Goal: Task Accomplishment & Management: Manage account settings

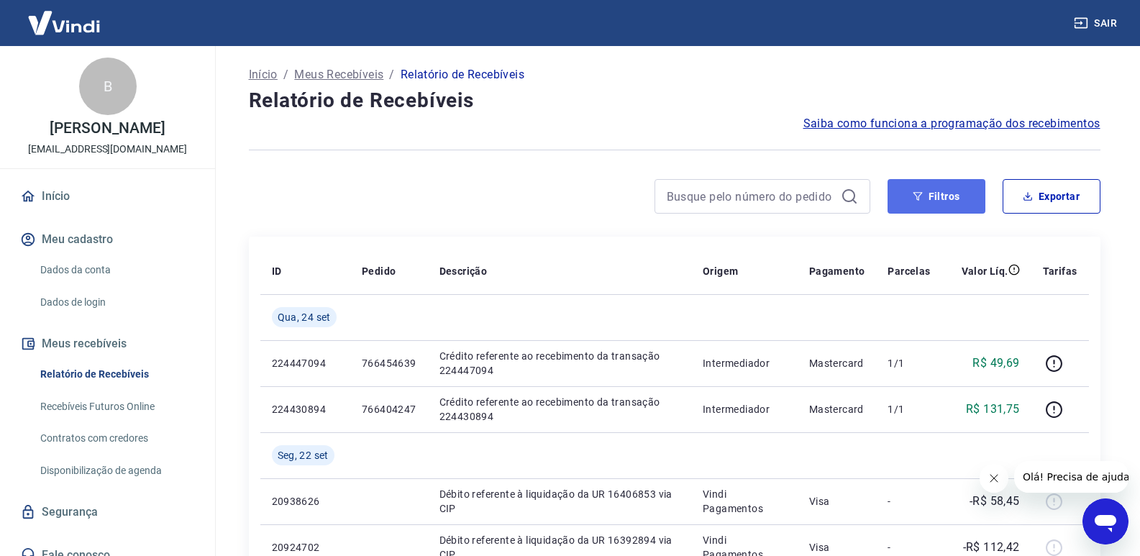
click at [902, 204] on button "Filtros" at bounding box center [937, 196] width 98 height 35
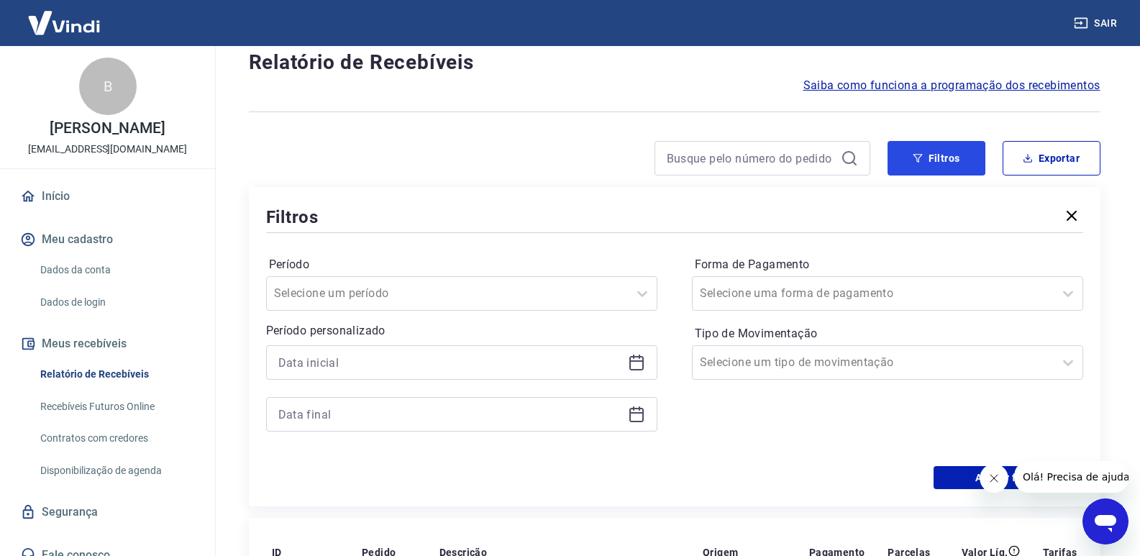
scroll to position [72, 0]
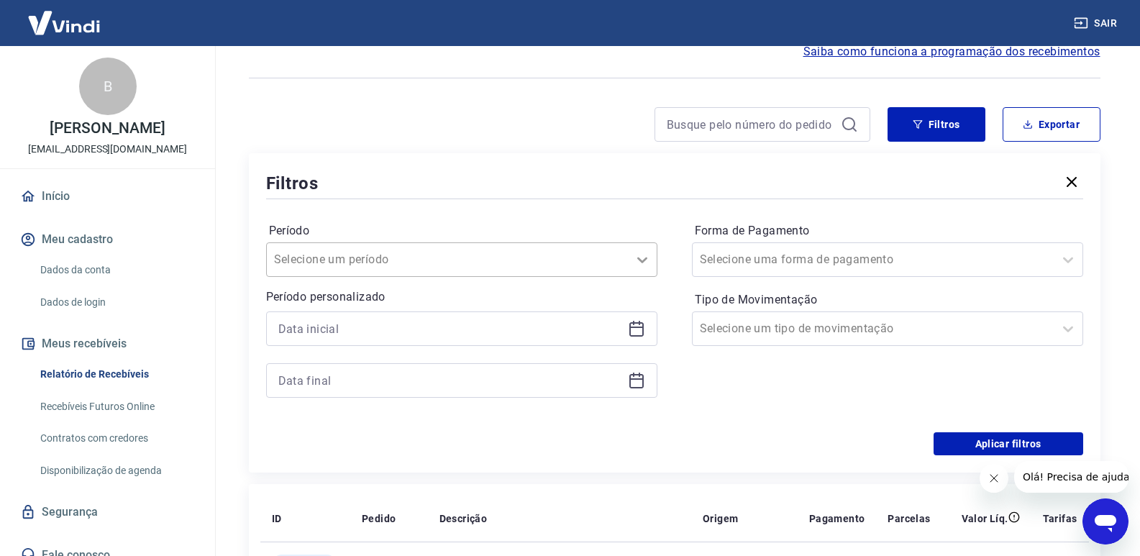
click at [641, 268] on div at bounding box center [642, 259] width 29 height 29
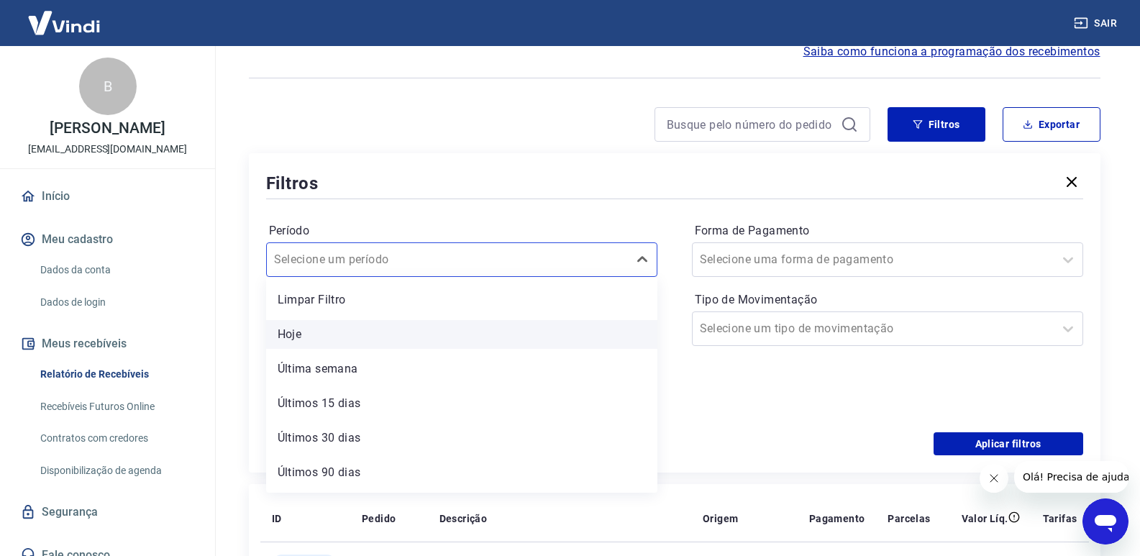
scroll to position [32, 0]
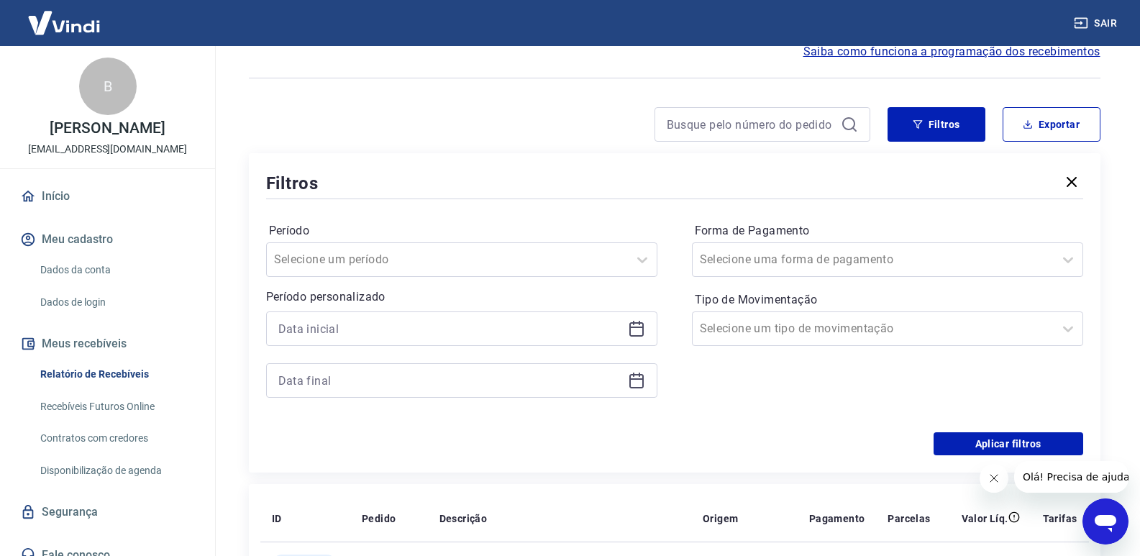
click at [629, 179] on div "Filtros" at bounding box center [674, 182] width 817 height 25
click at [626, 331] on div at bounding box center [461, 328] width 391 height 35
click at [644, 327] on icon at bounding box center [636, 328] width 17 height 17
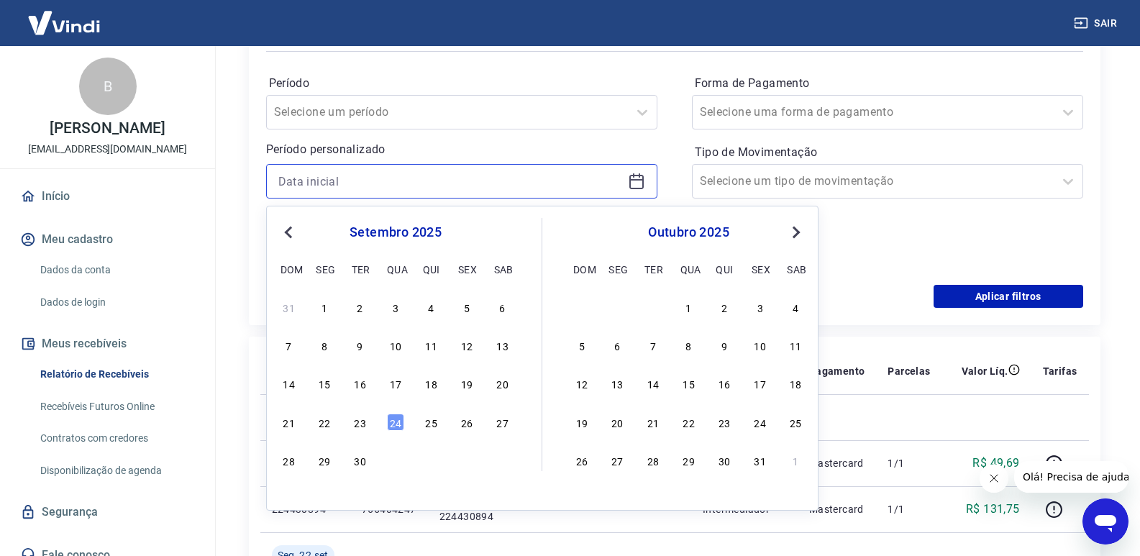
scroll to position [216, 0]
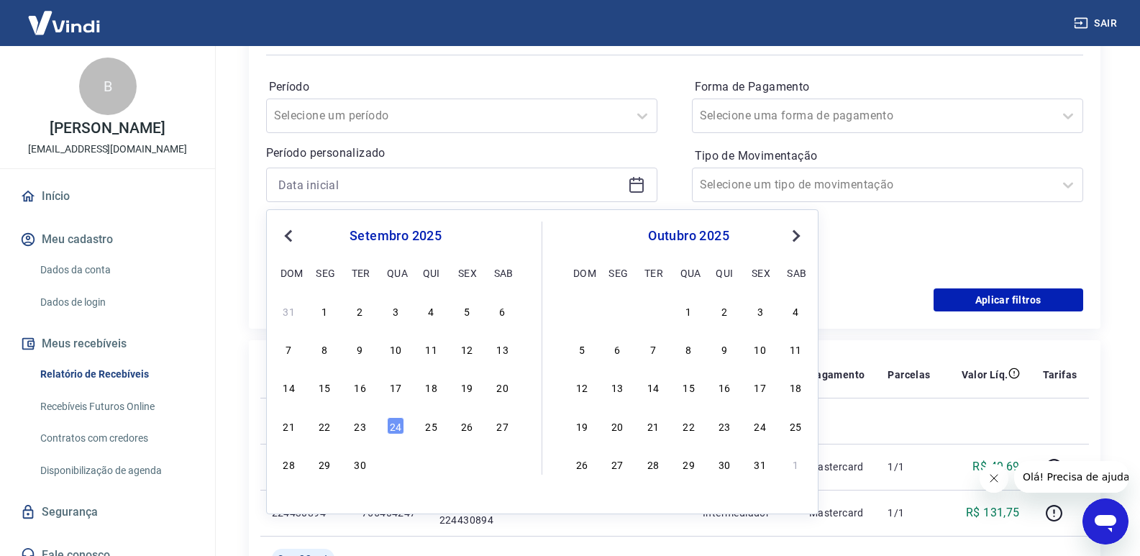
click at [323, 312] on div "1" at bounding box center [324, 310] width 17 height 17
type input "[DATE]"
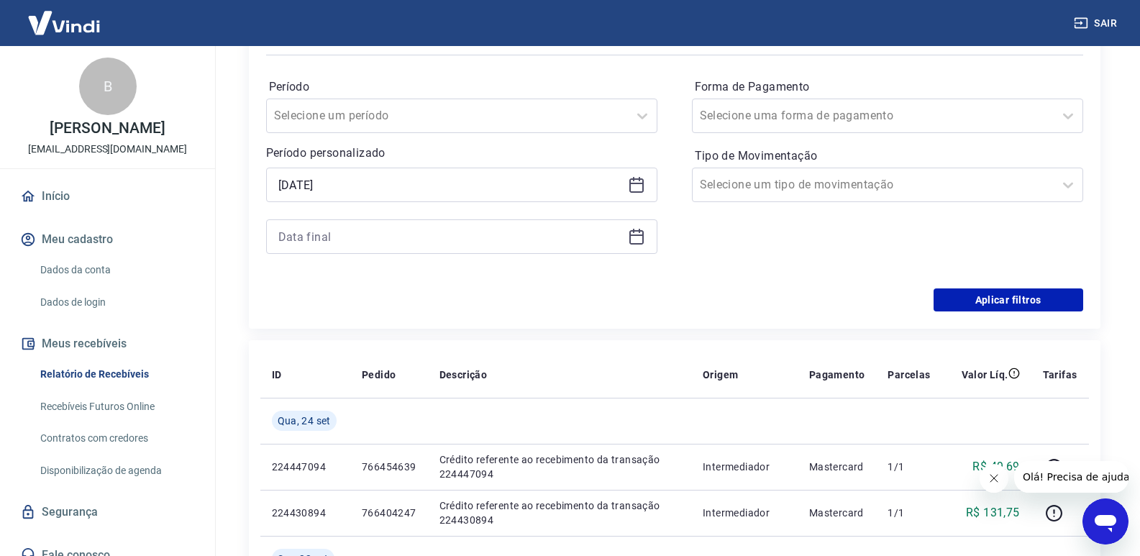
click at [634, 247] on div at bounding box center [461, 236] width 391 height 35
click at [634, 238] on icon at bounding box center [636, 236] width 17 height 17
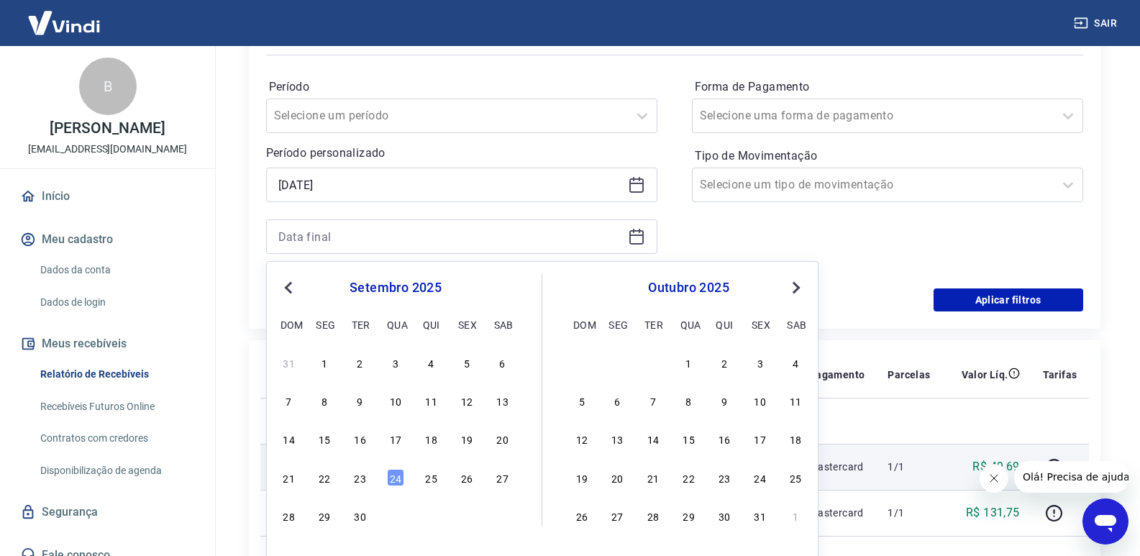
click at [361, 482] on div "23" at bounding box center [360, 477] width 17 height 17
type input "[DATE]"
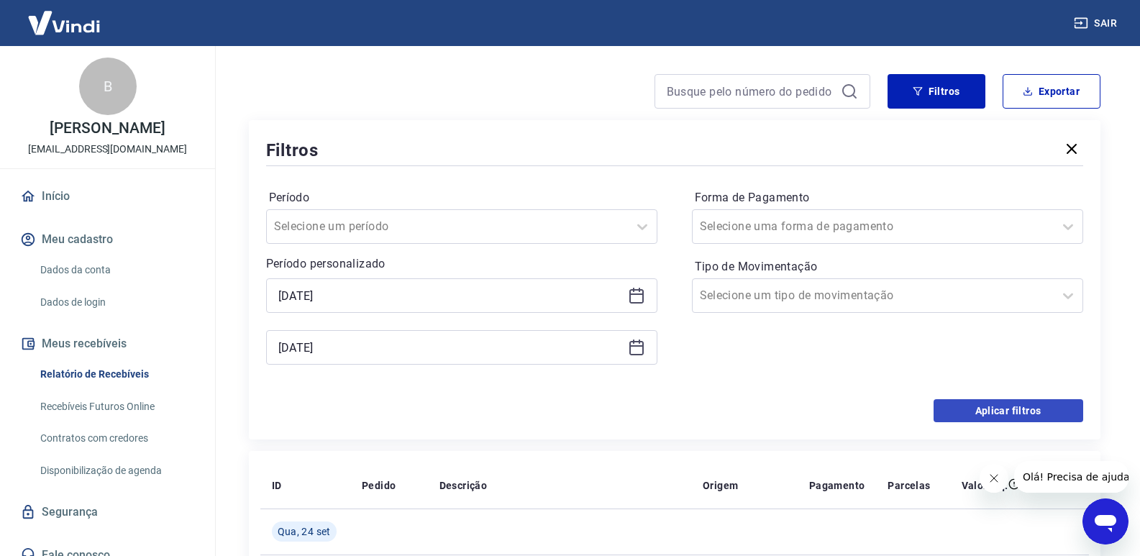
scroll to position [72, 0]
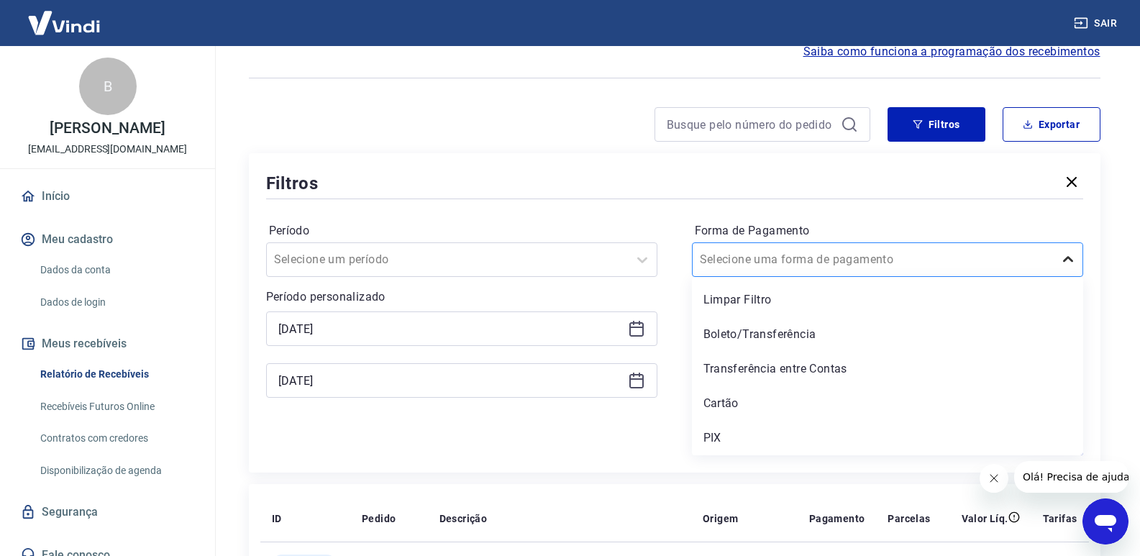
click at [1080, 261] on div at bounding box center [1068, 259] width 29 height 29
drag, startPoint x: 742, startPoint y: 396, endPoint x: 712, endPoint y: 401, distance: 30.5
click at [742, 397] on div "Cartão" at bounding box center [887, 403] width 391 height 29
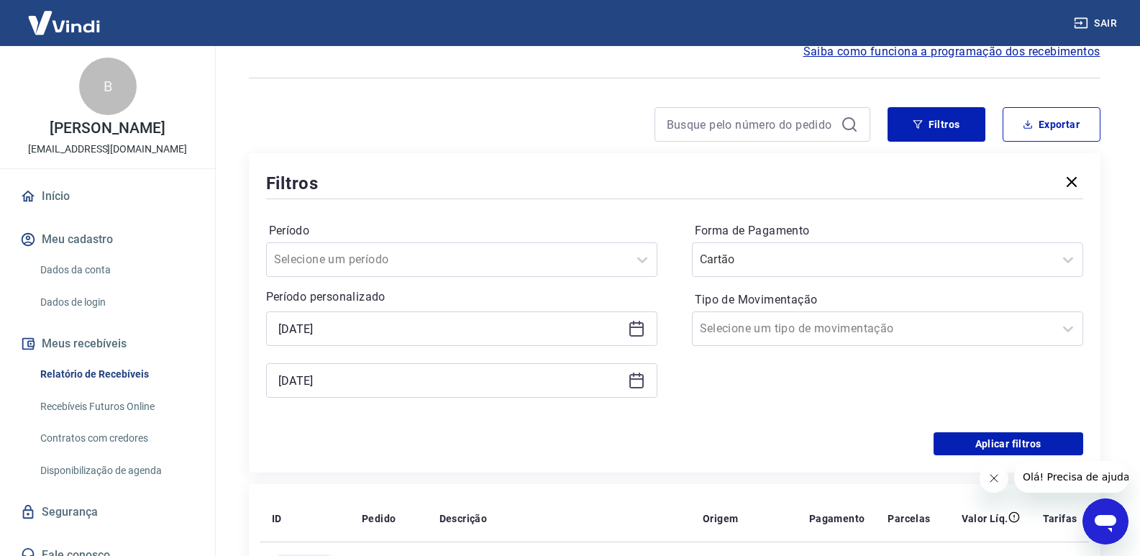
click at [712, 401] on div "Forma de Pagamento Cartão Tipo de Movimentação Selecione um tipo de movimentação" at bounding box center [887, 317] width 391 height 196
click at [1069, 334] on icon at bounding box center [1068, 328] width 17 height 17
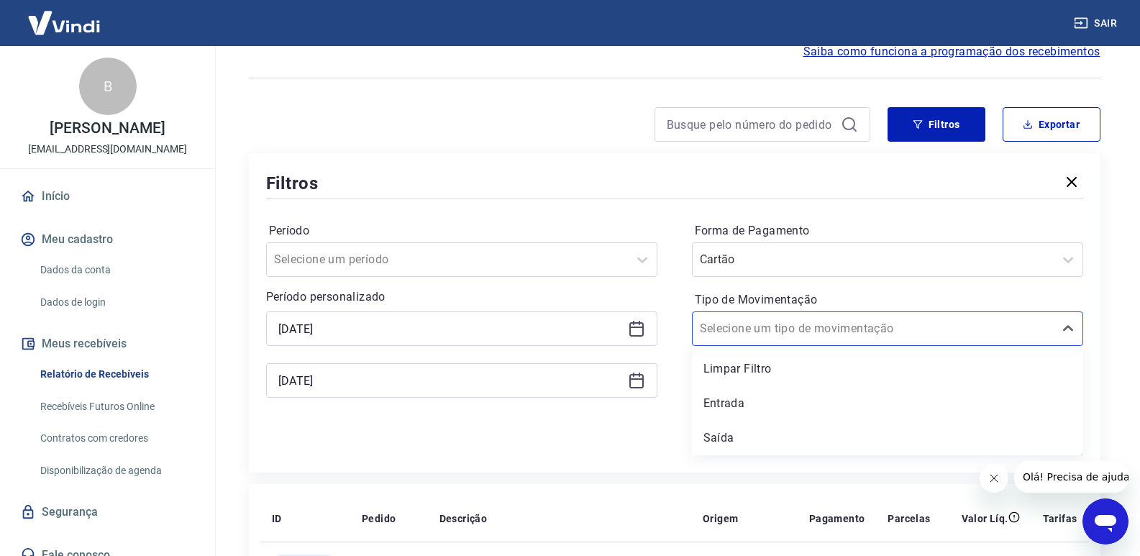
click at [731, 407] on div "Entrada" at bounding box center [887, 403] width 391 height 29
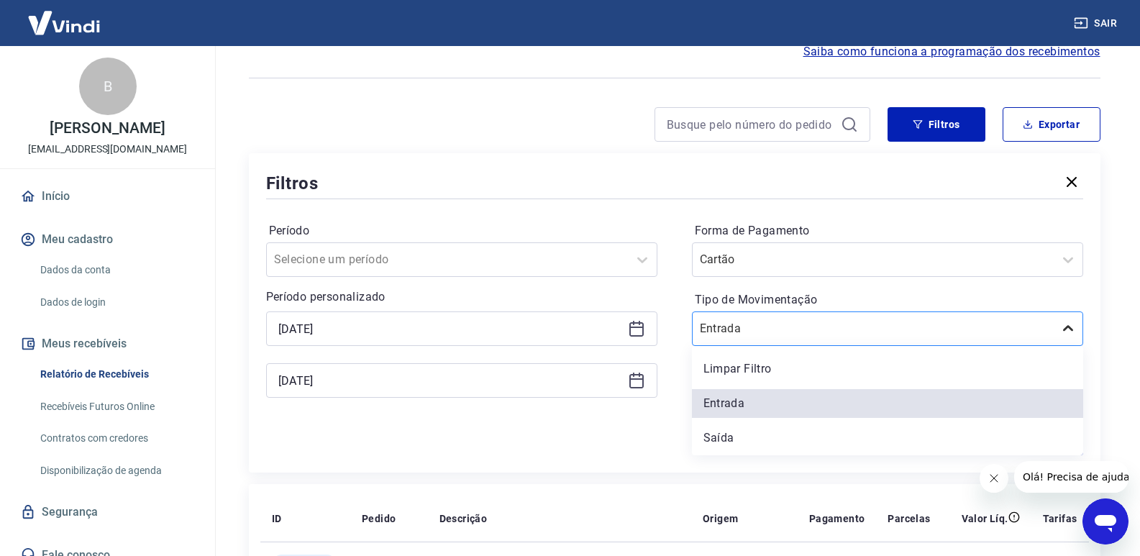
drag, startPoint x: 1069, startPoint y: 329, endPoint x: 1057, endPoint y: 332, distance: 12.6
click at [1068, 329] on icon at bounding box center [1068, 328] width 17 height 17
drag, startPoint x: 728, startPoint y: 373, endPoint x: 743, endPoint y: 369, distance: 15.7
click at [728, 373] on div "Limpar Filtro" at bounding box center [887, 369] width 391 height 29
click at [743, 369] on div "Forma de Pagamento Cartão Tipo de Movimentação option Limpar Filtro focused, 1 …" at bounding box center [887, 317] width 391 height 196
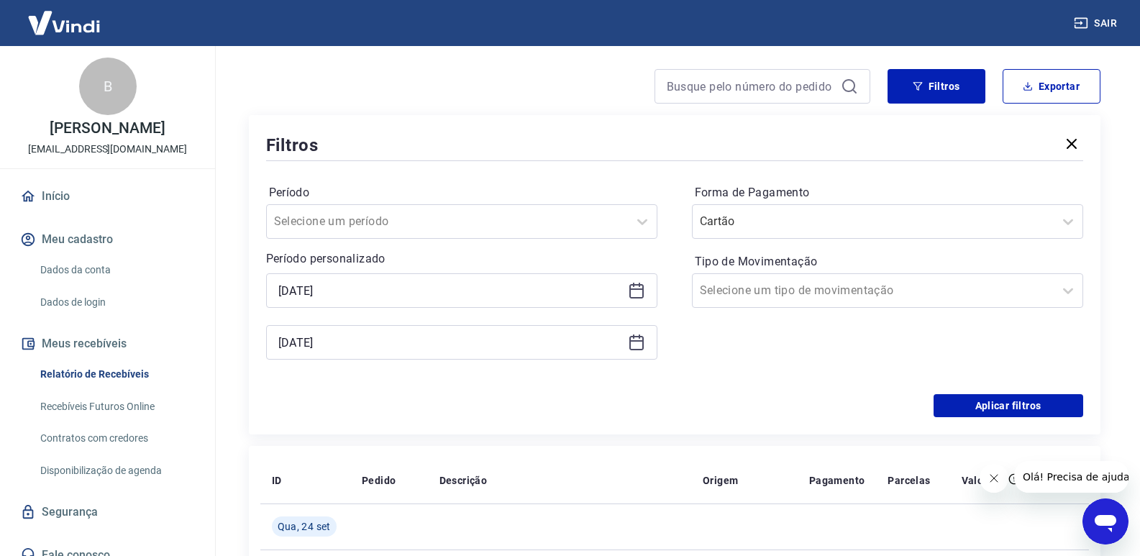
scroll to position [144, 0]
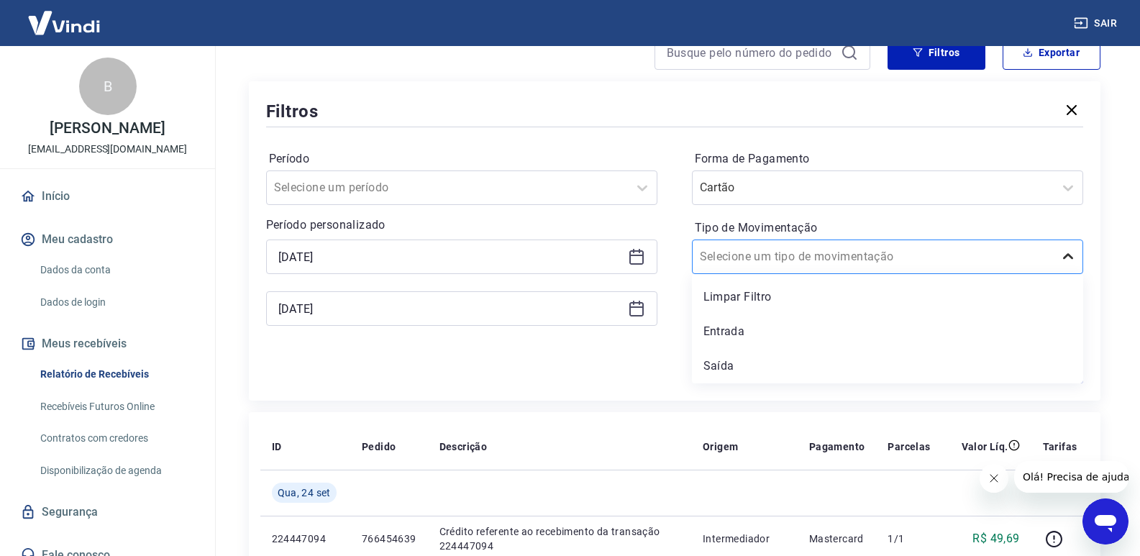
click at [1065, 260] on icon at bounding box center [1068, 256] width 17 height 17
drag, startPoint x: 775, startPoint y: 299, endPoint x: 763, endPoint y: 301, distance: 12.4
click at [774, 298] on div "Limpar Filtro" at bounding box center [887, 297] width 391 height 29
click at [763, 301] on div "Forma de Pagamento Cartão Tipo de Movimentação option Limpar Filtro focused, 1 …" at bounding box center [887, 245] width 391 height 196
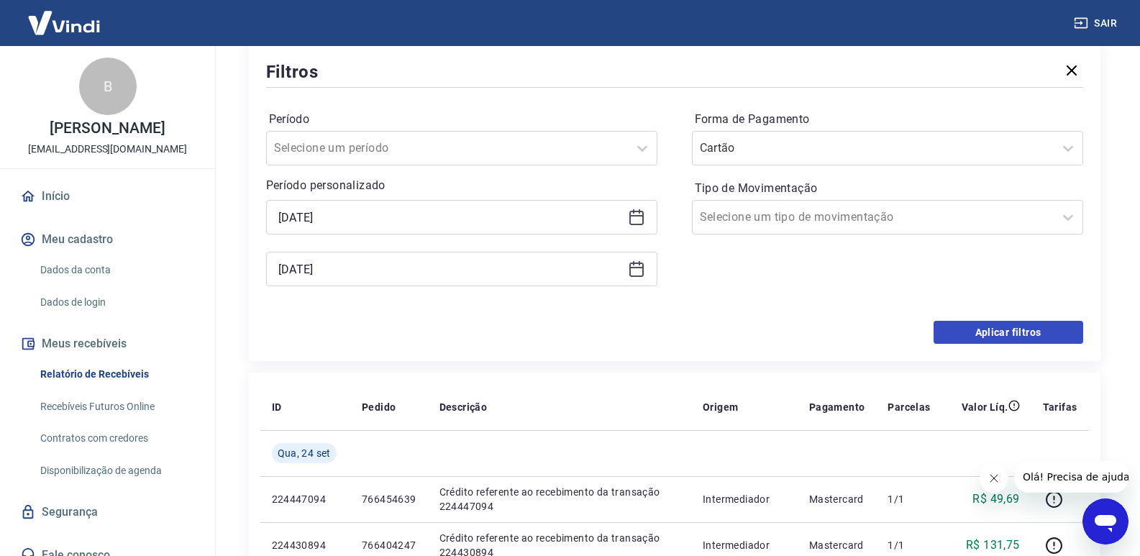
scroll to position [288, 0]
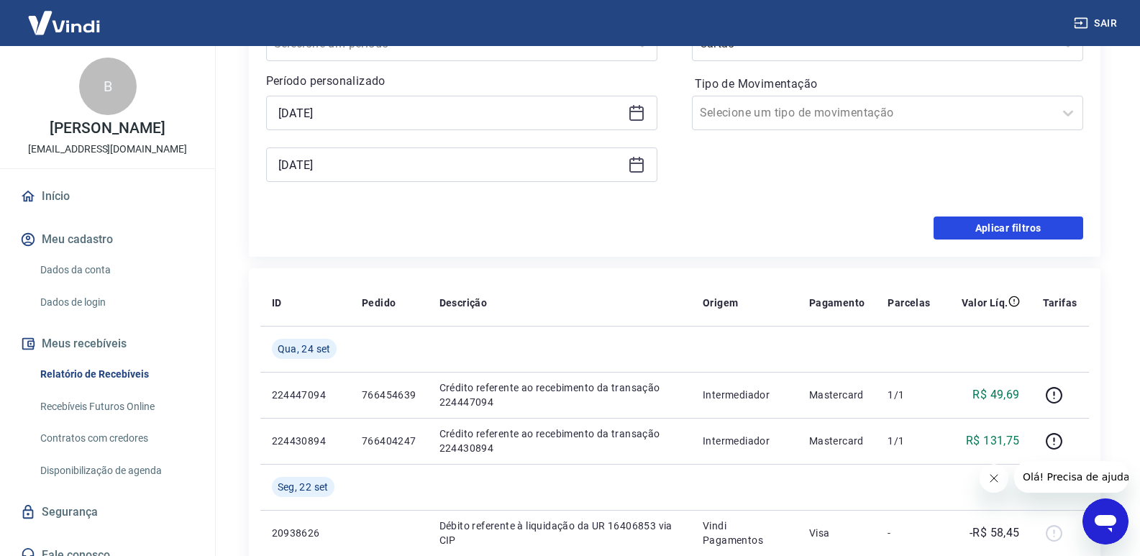
drag, startPoint x: 1006, startPoint y: 225, endPoint x: 915, endPoint y: 273, distance: 102.3
click at [1005, 225] on button "Aplicar filtros" at bounding box center [1009, 228] width 150 height 23
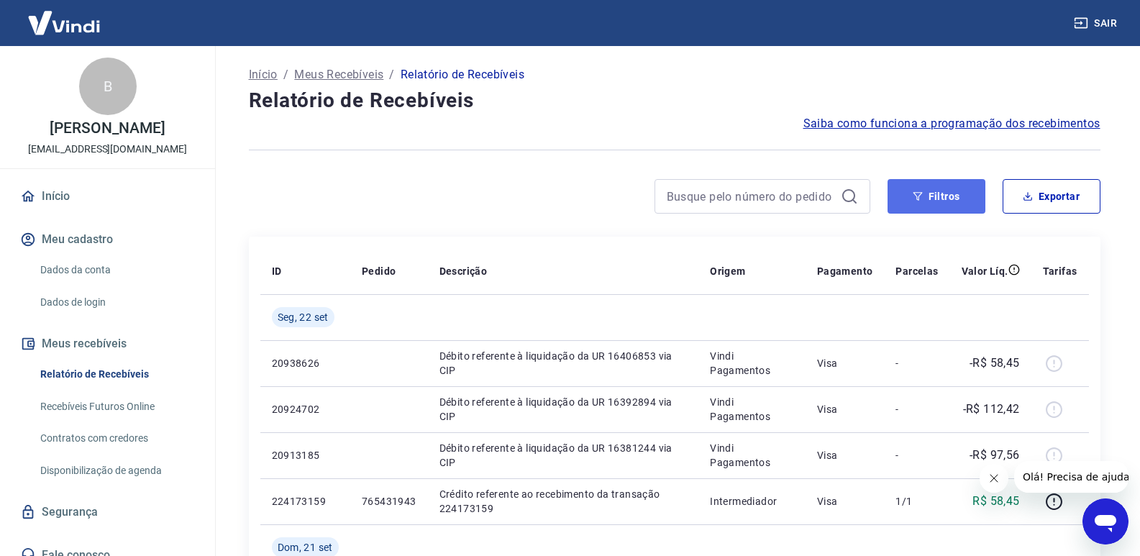
click at [939, 200] on button "Filtros" at bounding box center [937, 196] width 98 height 35
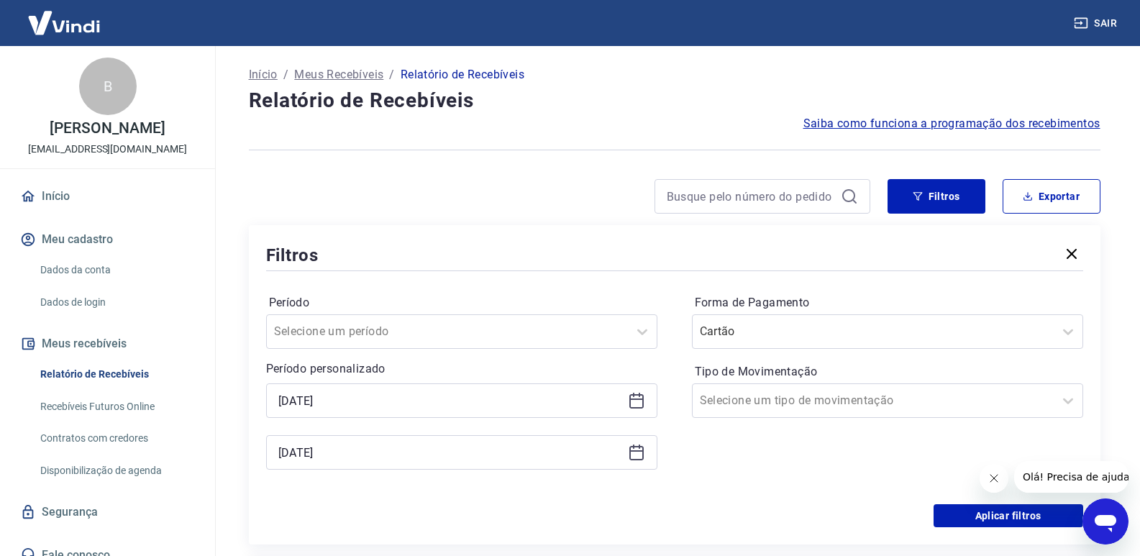
click at [1085, 401] on div "Filtros Período Selecione um período Período personalizado [DATE] [DATE] Forma …" at bounding box center [675, 384] width 852 height 319
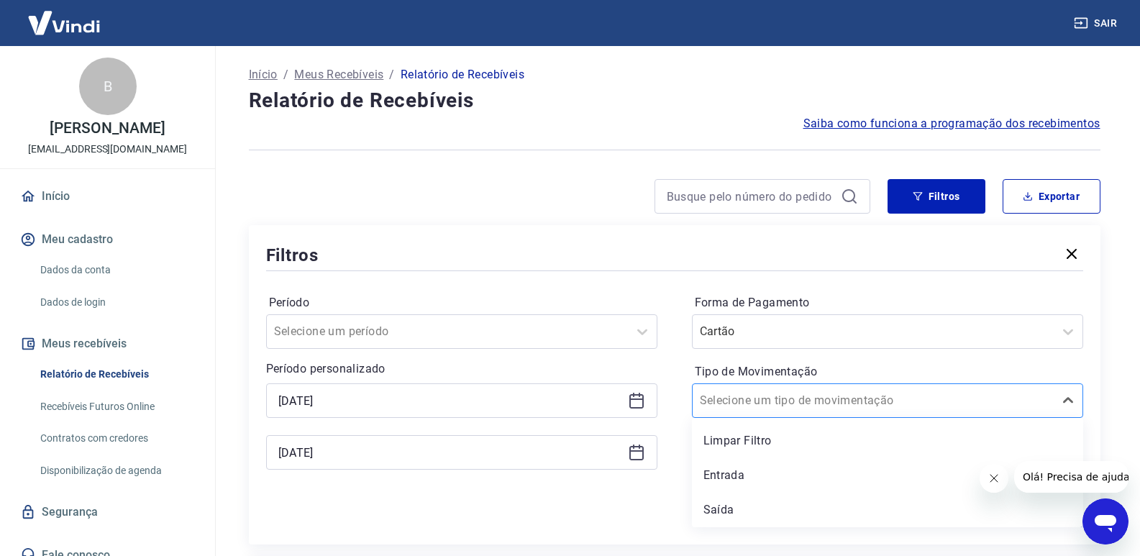
click at [1001, 406] on div at bounding box center [873, 401] width 347 height 20
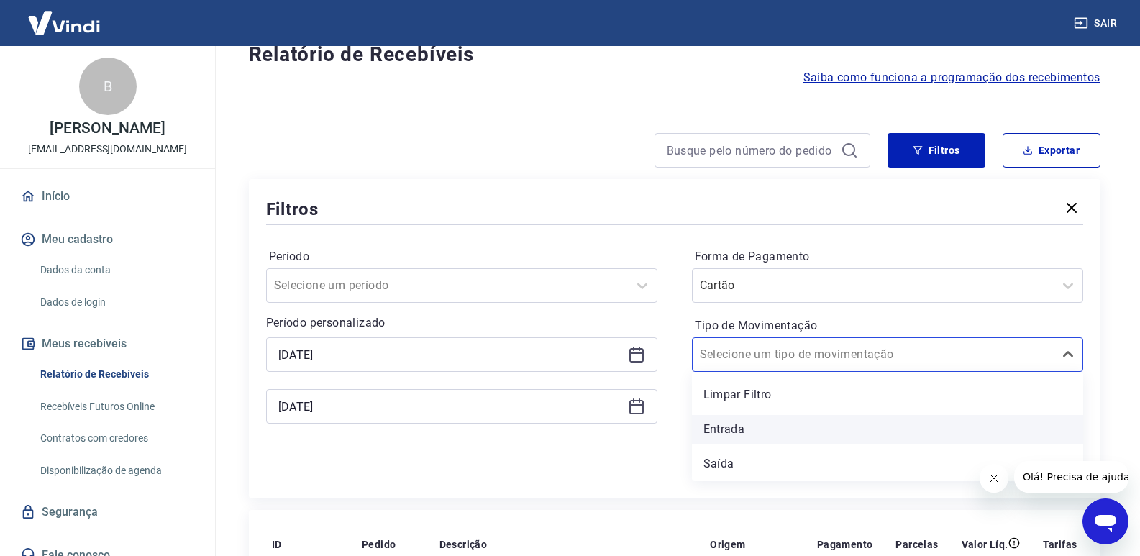
scroll to position [72, 0]
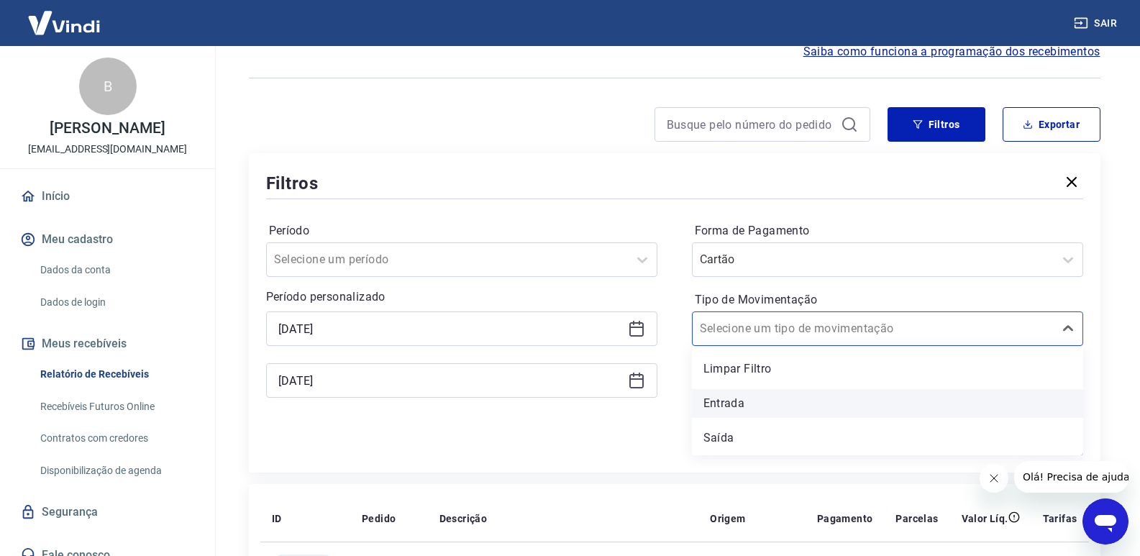
click at [782, 399] on div "Entrada" at bounding box center [887, 403] width 391 height 29
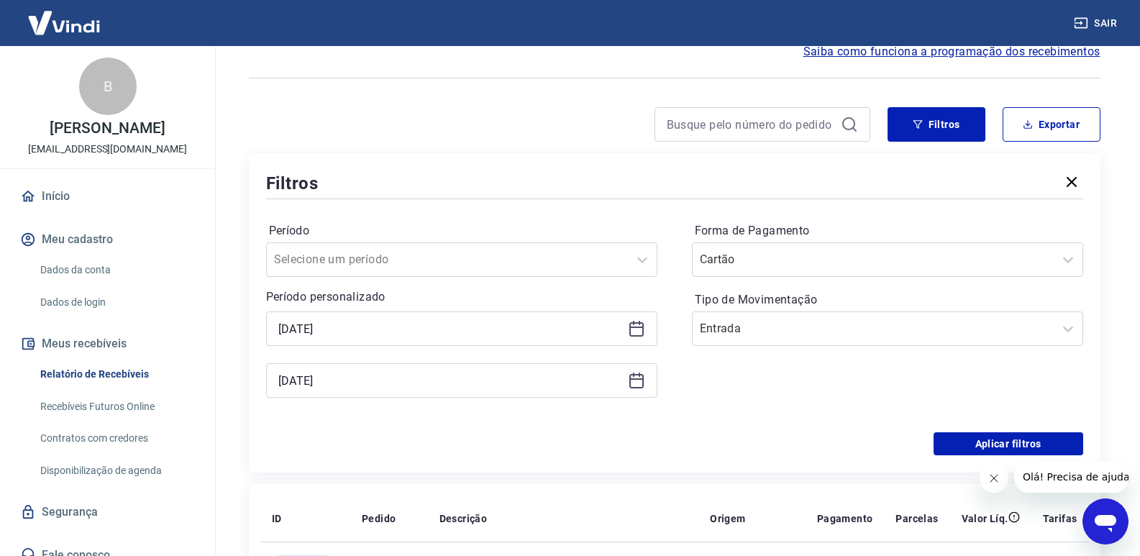
click at [727, 406] on div "Forma de Pagamento Cartão Tipo de Movimentação Entrada" at bounding box center [887, 317] width 391 height 196
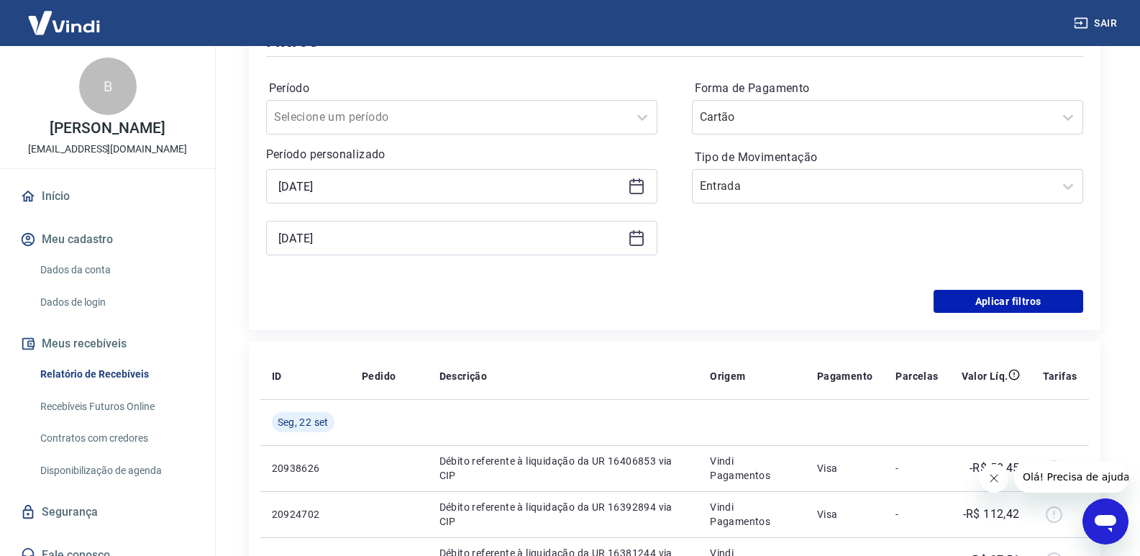
scroll to position [216, 0]
click at [993, 306] on button "Aplicar filtros" at bounding box center [1009, 299] width 150 height 23
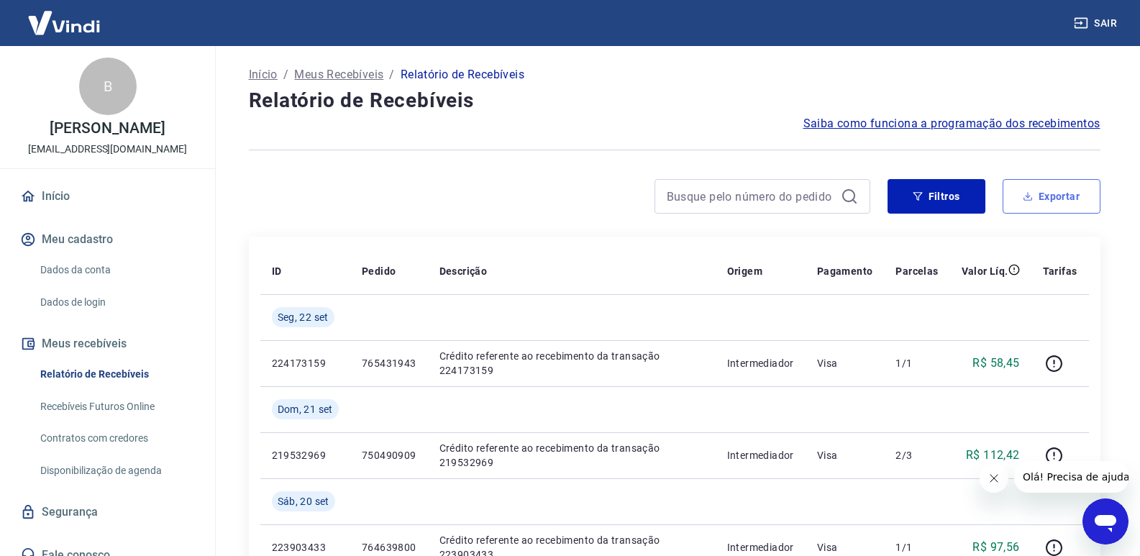
click at [1049, 202] on button "Exportar" at bounding box center [1052, 196] width 98 height 35
type input "[DATE]"
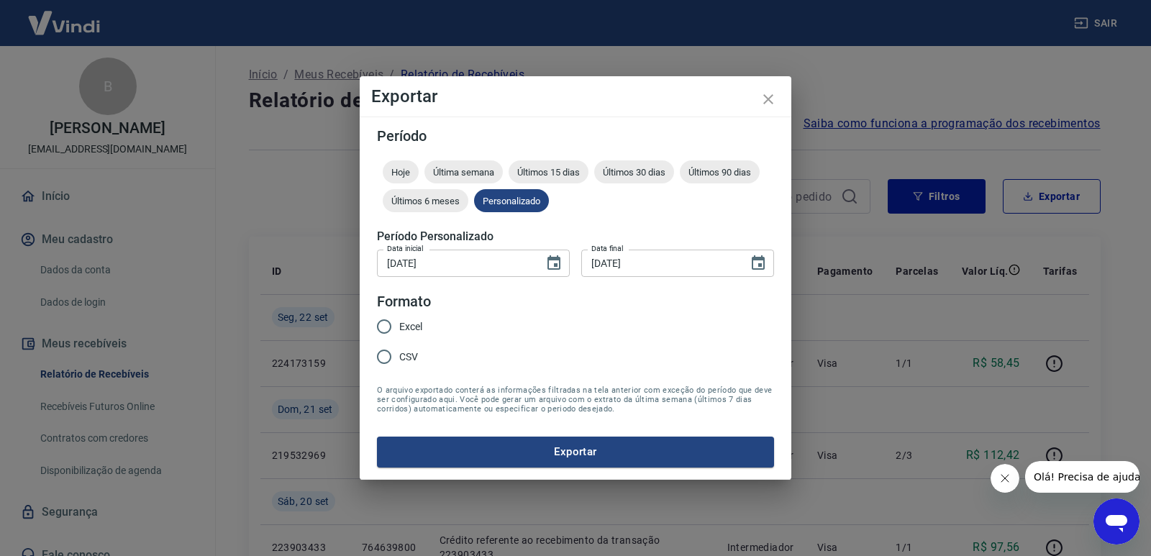
click at [386, 327] on input "Excel" at bounding box center [384, 326] width 30 height 30
radio input "true"
click at [678, 452] on button "Exportar" at bounding box center [575, 452] width 397 height 30
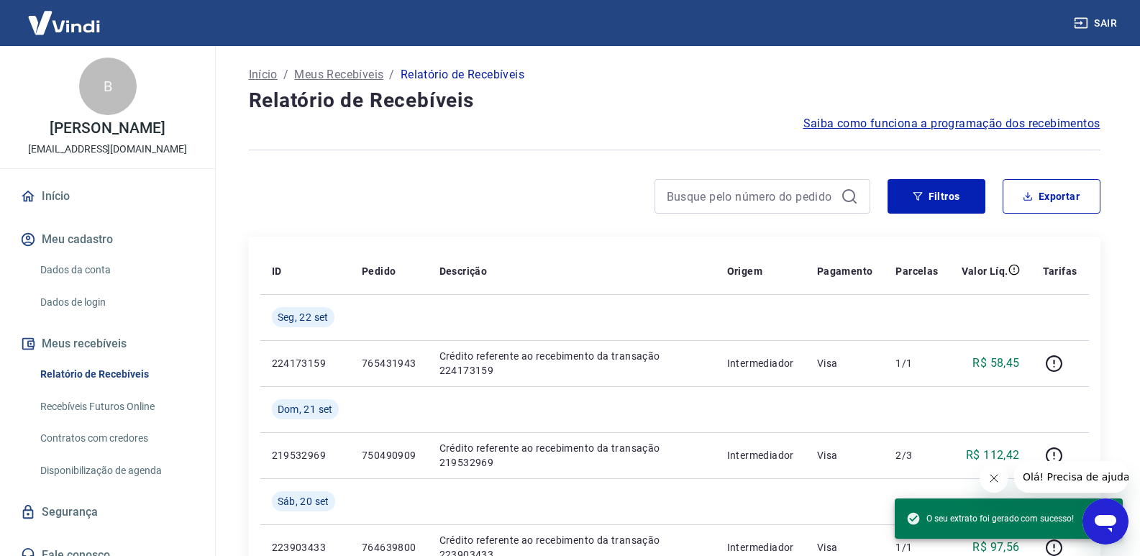
click at [56, 212] on link "Início" at bounding box center [107, 197] width 181 height 32
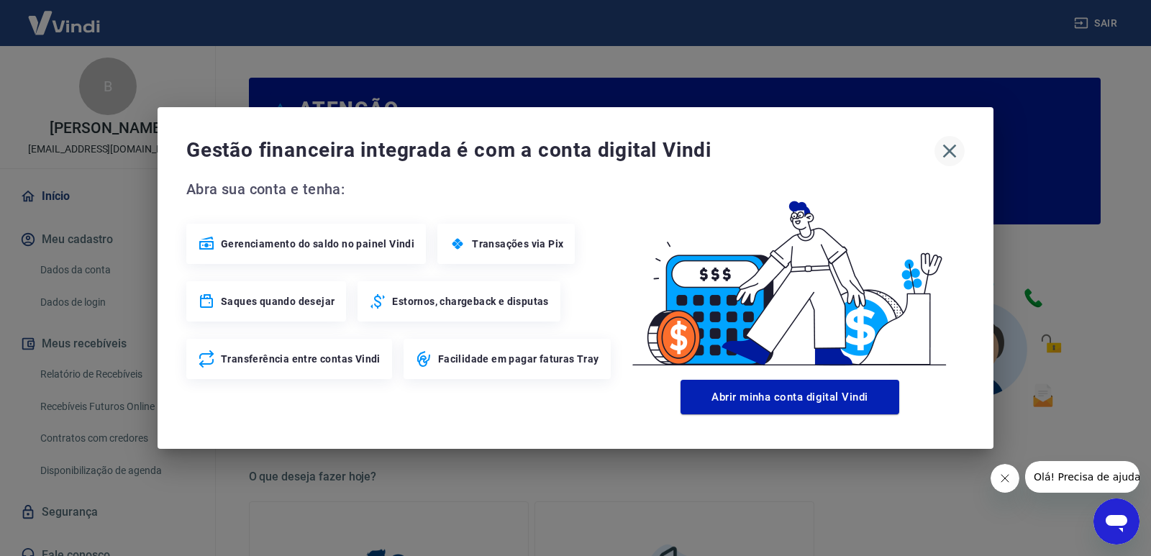
click at [945, 153] on icon "button" at bounding box center [949, 151] width 23 height 23
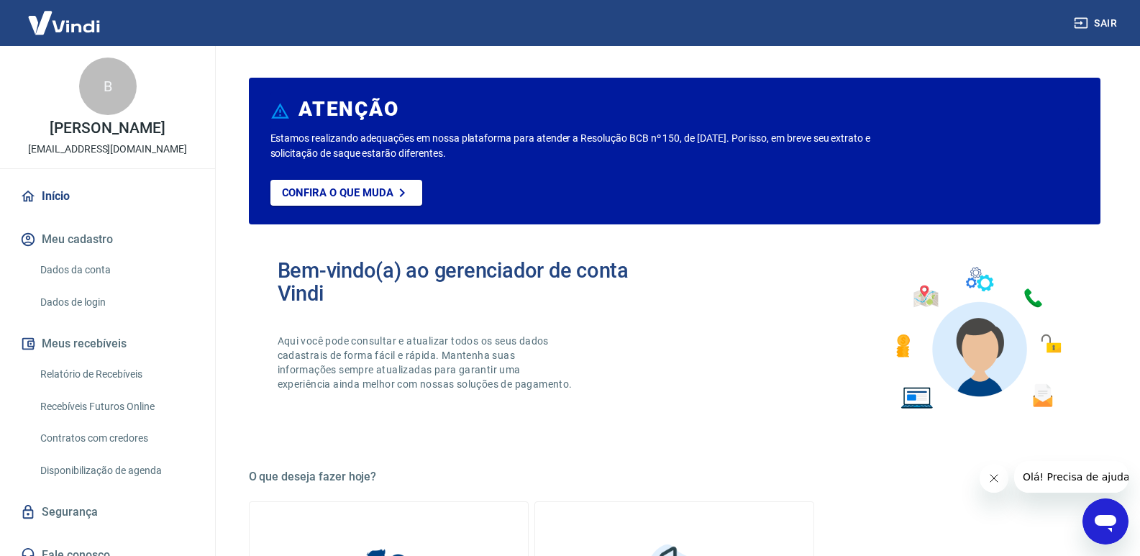
click at [87, 211] on link "Início" at bounding box center [107, 197] width 181 height 32
click at [1080, 25] on icon "button" at bounding box center [1081, 23] width 14 height 14
